Goal: Task Accomplishment & Management: Complete application form

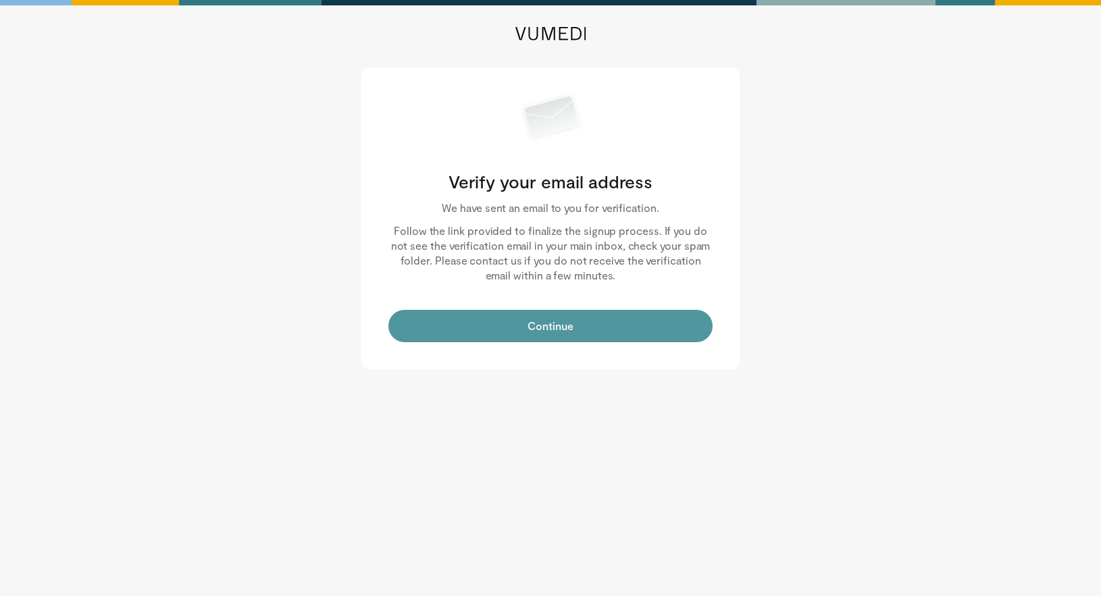
click at [524, 335] on button "Continue" at bounding box center [550, 326] width 324 height 32
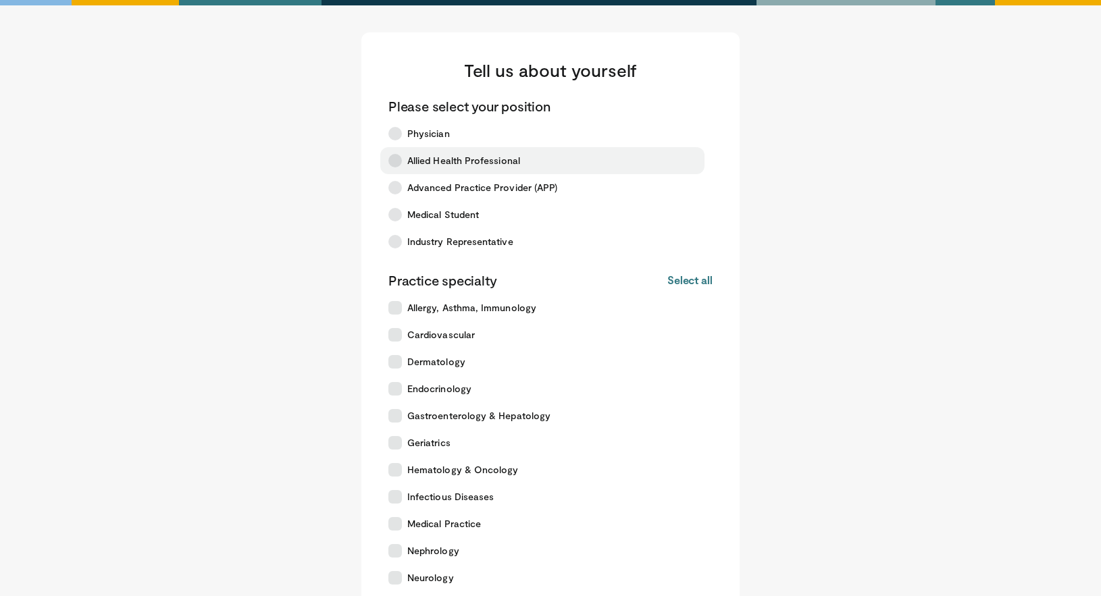
click at [413, 157] on span "Allied Health Professional" at bounding box center [463, 161] width 113 height 14
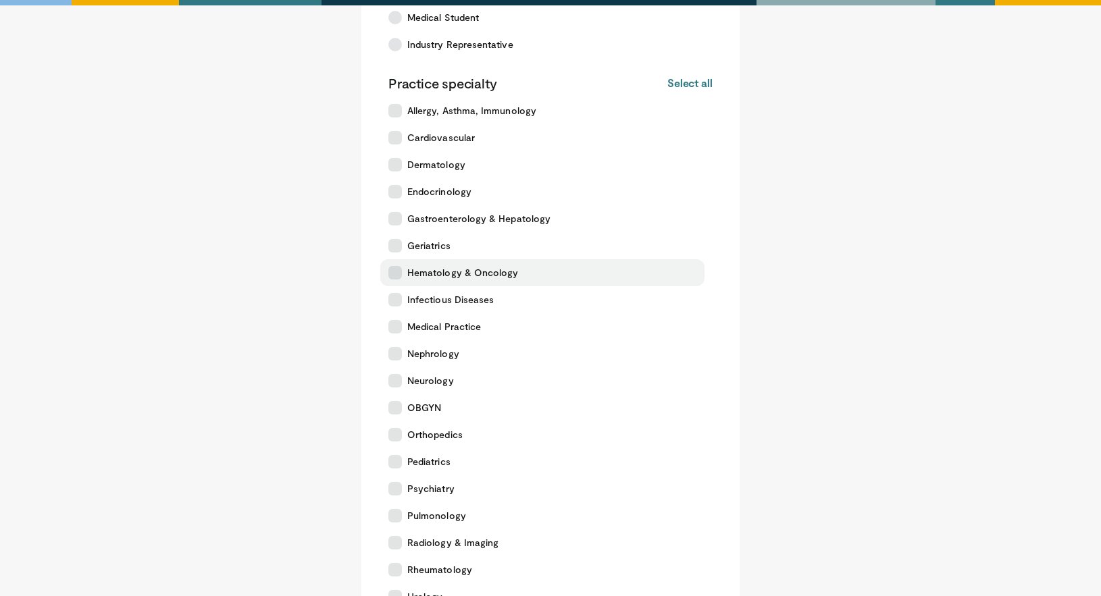
scroll to position [429, 0]
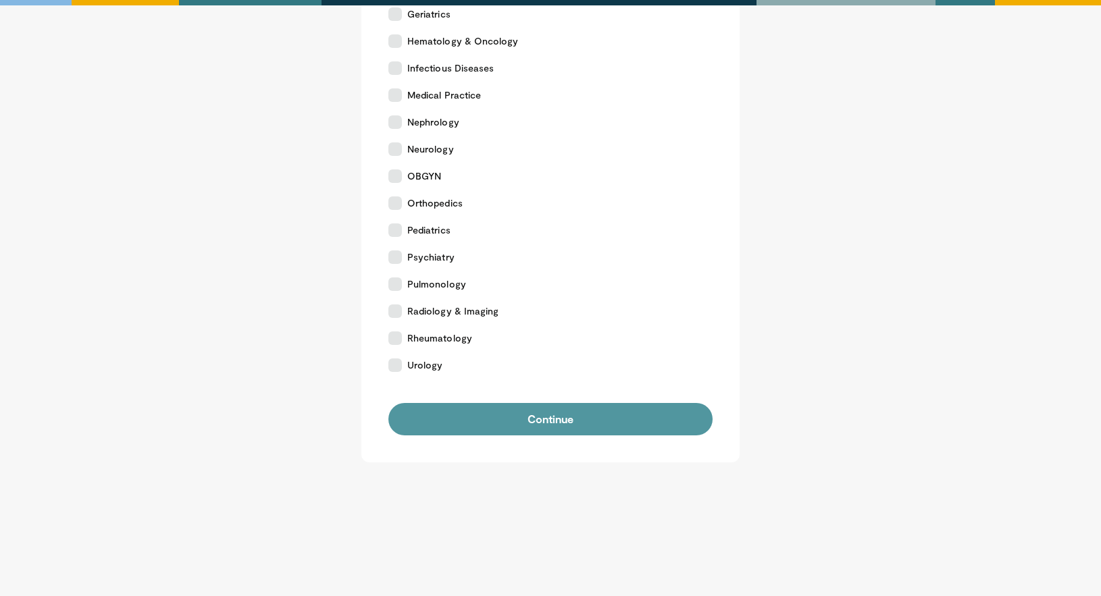
click at [498, 425] on button "Continue" at bounding box center [550, 419] width 324 height 32
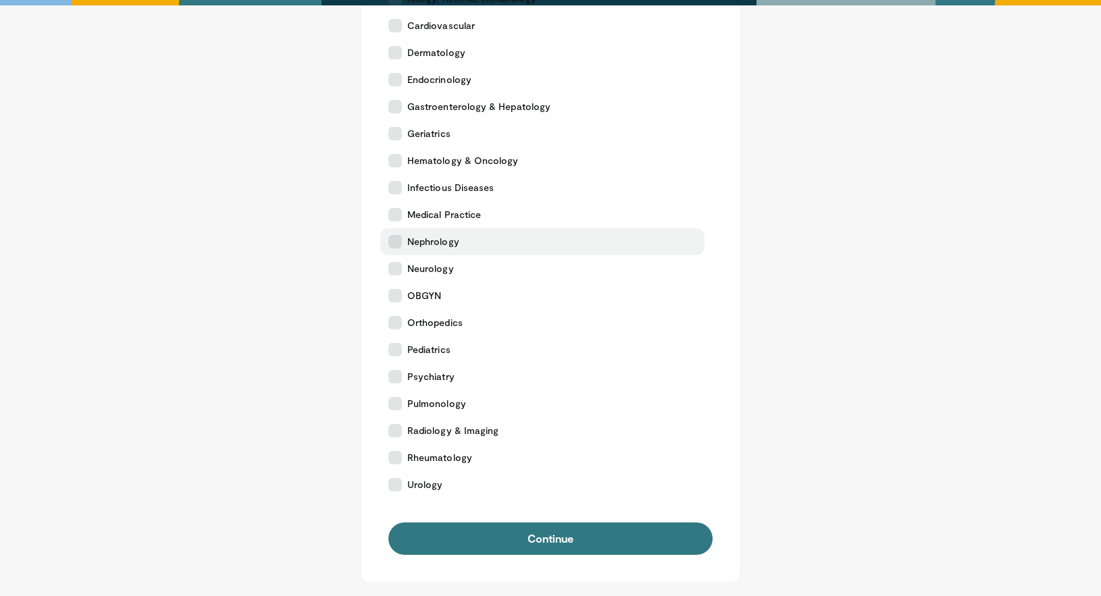
scroll to position [318, 0]
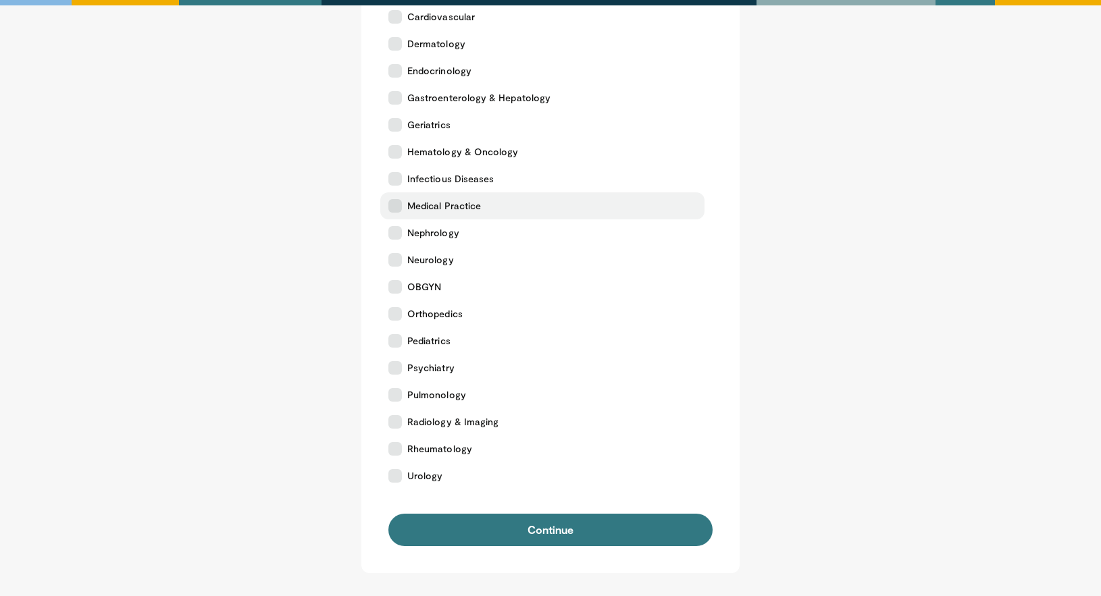
click at [482, 200] on label "Medical Practice" at bounding box center [542, 205] width 324 height 27
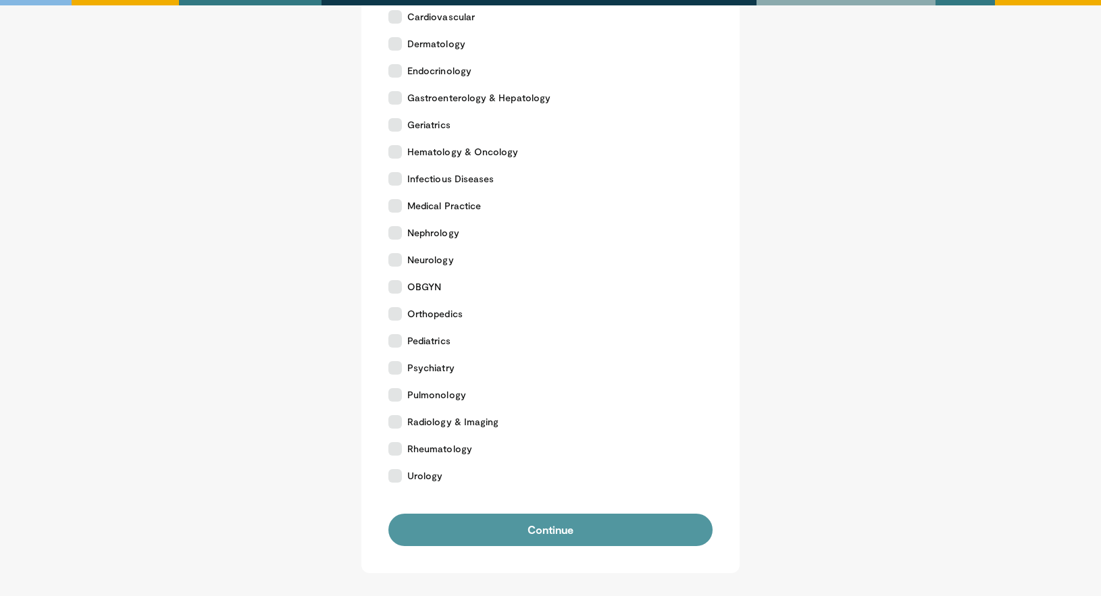
click at [556, 536] on button "Continue" at bounding box center [550, 530] width 324 height 32
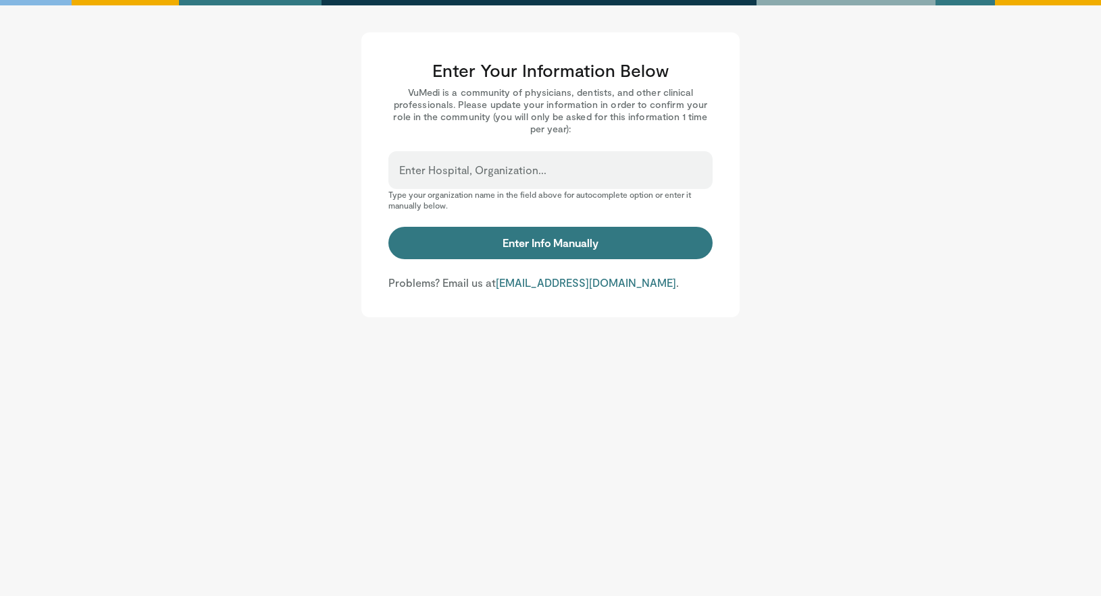
click at [246, 128] on main "Enter Your Information Below VuMedi is a community of physicians, dentists, and…" at bounding box center [550, 174] width 837 height 285
